Goal: Transaction & Acquisition: Book appointment/travel/reservation

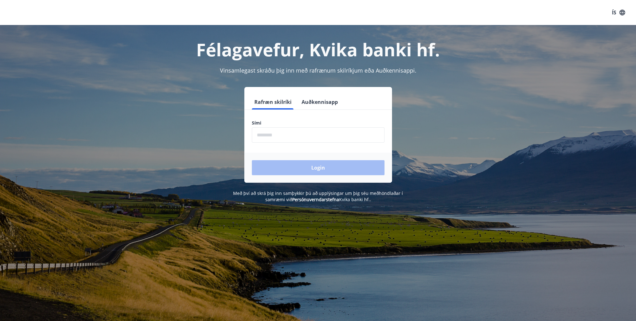
click at [297, 137] on input "phone" at bounding box center [318, 134] width 133 height 15
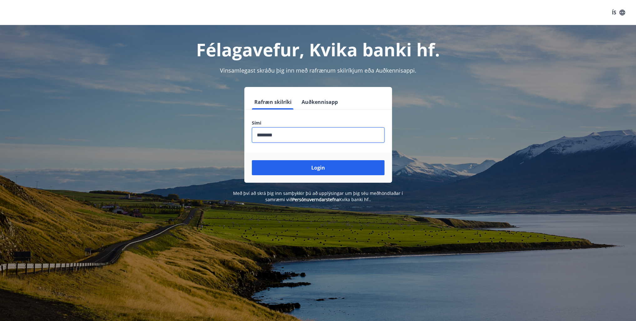
type input "********"
click at [252, 160] on button "Login" at bounding box center [318, 167] width 133 height 15
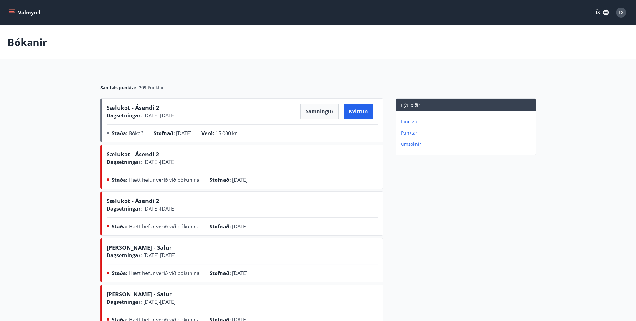
click at [24, 11] on button "Valmynd" at bounding box center [25, 12] width 35 height 11
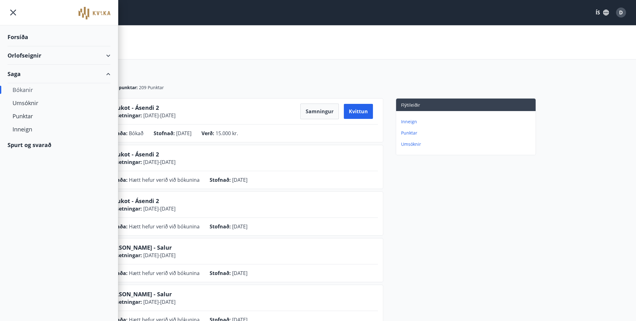
click at [24, 52] on div "Orlofseignir" at bounding box center [59, 55] width 103 height 18
click at [21, 87] on div "Bókunardagatal" at bounding box center [59, 84] width 93 height 13
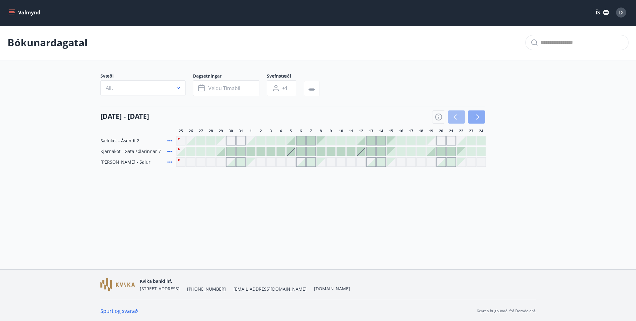
click at [475, 117] on icon "button" at bounding box center [476, 117] width 5 height 1
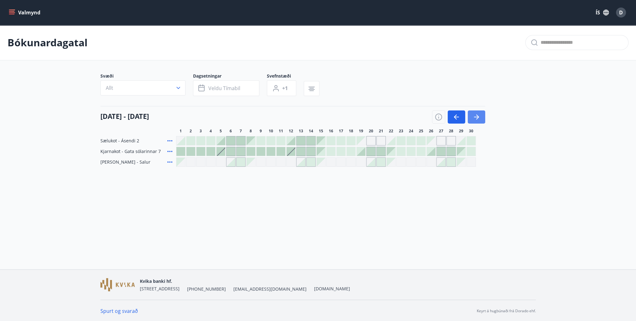
click at [475, 117] on icon "button" at bounding box center [476, 117] width 5 height 1
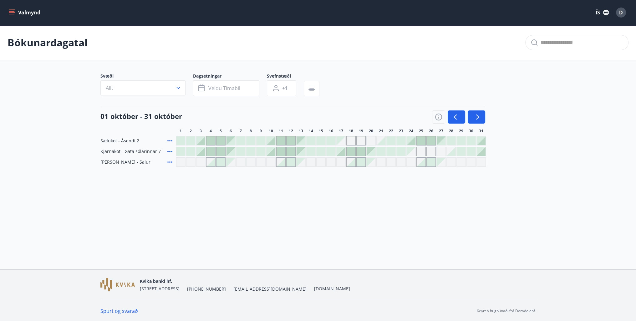
click at [272, 140] on div at bounding box center [271, 140] width 9 height 9
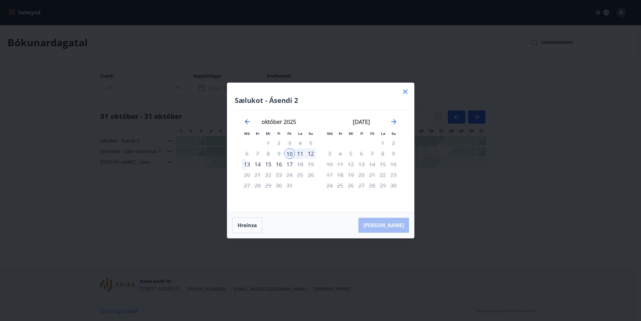
click at [312, 154] on div "12" at bounding box center [310, 153] width 11 height 11
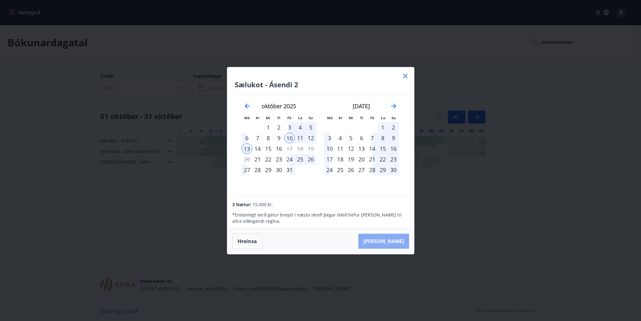
click at [404, 241] on button "Taka Frá" at bounding box center [383, 241] width 51 height 15
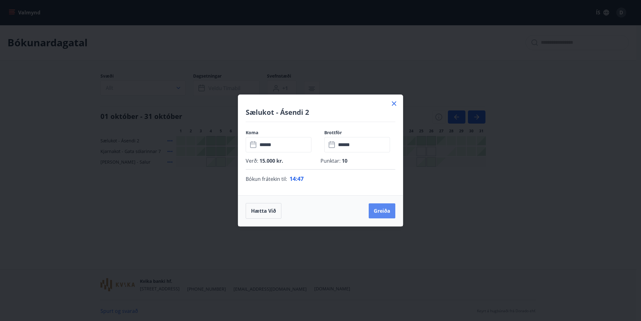
click at [378, 213] on button "Greiða" at bounding box center [382, 210] width 27 height 15
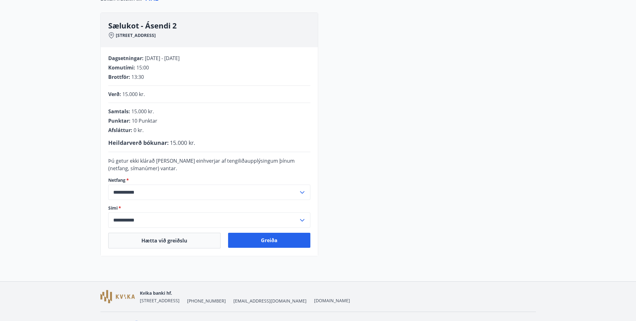
scroll to position [83, 0]
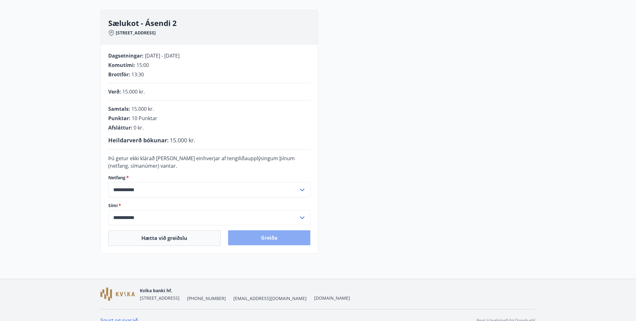
click at [262, 239] on button "Greiða" at bounding box center [269, 237] width 82 height 15
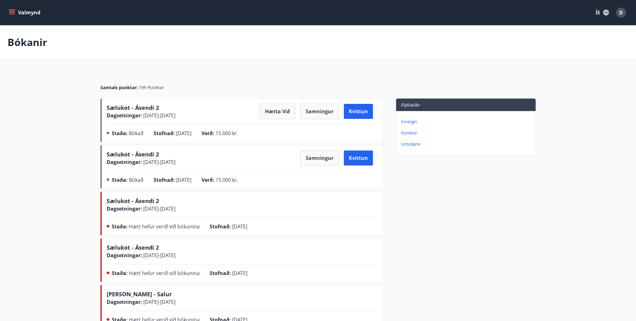
click at [14, 11] on icon "menu" at bounding box center [12, 11] width 6 height 1
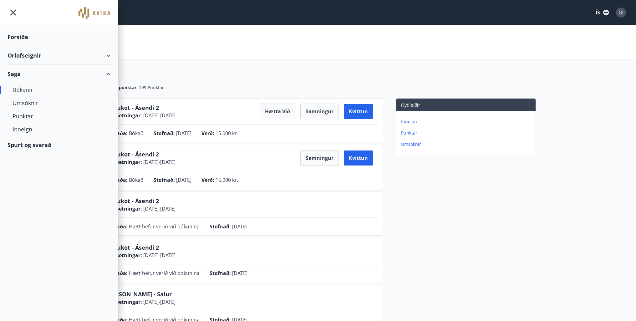
click at [24, 89] on div "Bókanir" at bounding box center [59, 89] width 93 height 13
click at [73, 59] on div "Orlofseignir" at bounding box center [59, 55] width 103 height 18
click at [35, 84] on div "Bókunardagatal" at bounding box center [59, 84] width 93 height 13
